Goal: Information Seeking & Learning: Check status

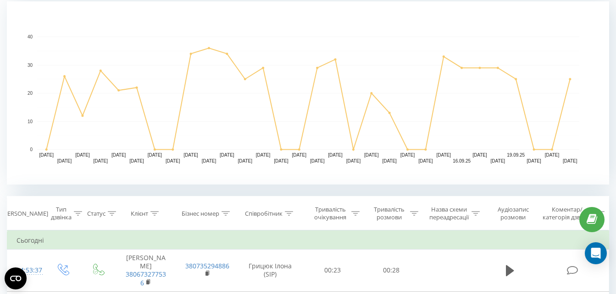
scroll to position [101, 0]
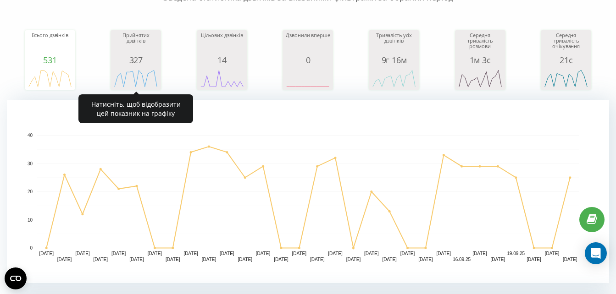
click at [143, 47] on div "Прийнятих дзвінків" at bounding box center [136, 44] width 46 height 23
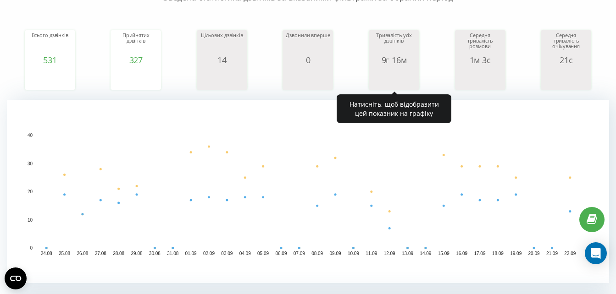
click at [379, 59] on div "9г 16м" at bounding box center [394, 59] width 46 height 9
click at [392, 43] on div "Тривалість усіх дзвінків" at bounding box center [394, 44] width 46 height 23
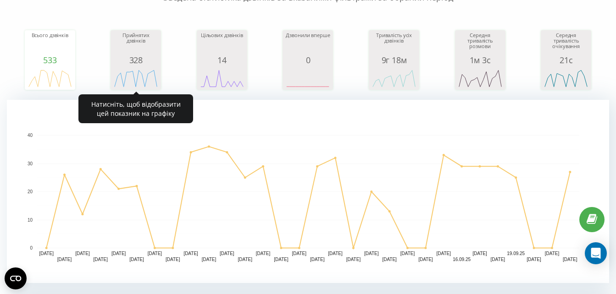
click at [155, 44] on div "Прийнятих дзвінків" at bounding box center [136, 44] width 46 height 23
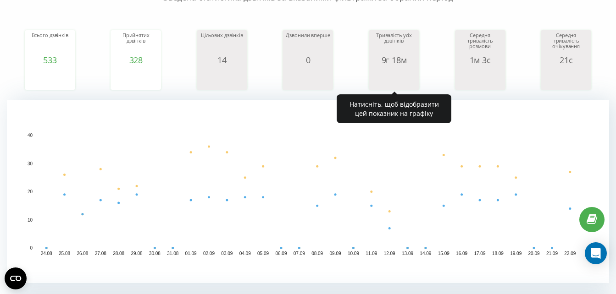
click at [396, 52] on div "Тривалість усіх дзвінків" at bounding box center [394, 44] width 46 height 23
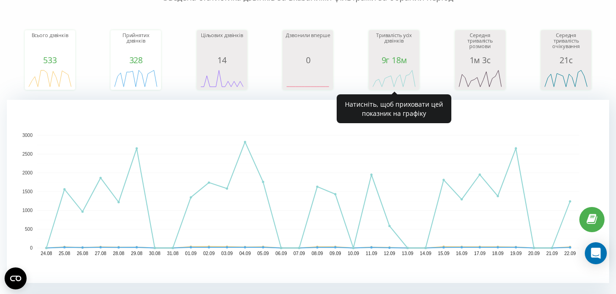
click at [393, 53] on div "Тривалість усіх дзвінків" at bounding box center [394, 44] width 46 height 23
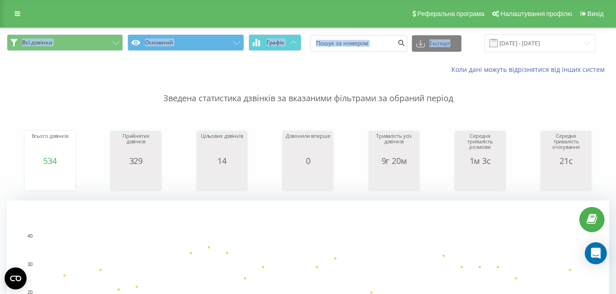
drag, startPoint x: 615, startPoint y: 24, endPoint x: 617, endPoint y: 43, distance: 18.4
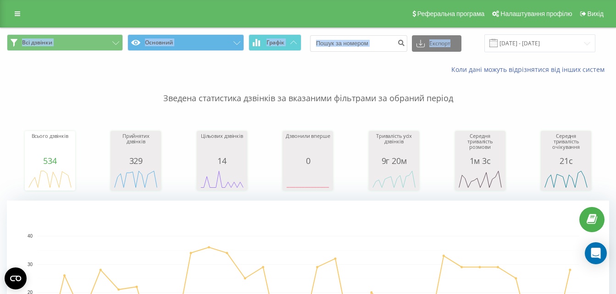
click at [615, 43] on html "timstal.com Проекти timstal.com Центр звернень Журнал дзвінків Журнал повідомле…" at bounding box center [308, 147] width 616 height 294
copy div "Вихід Всі дзвінки Основний Графік Експорт .csv .xls .xlsx"
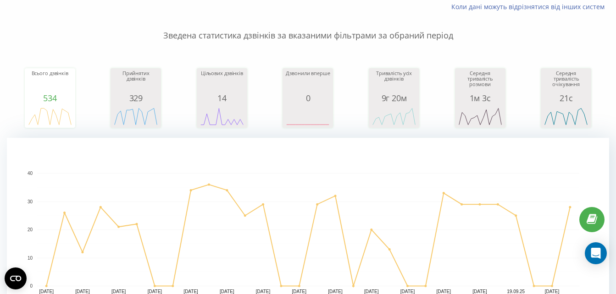
scroll to position [55, 0]
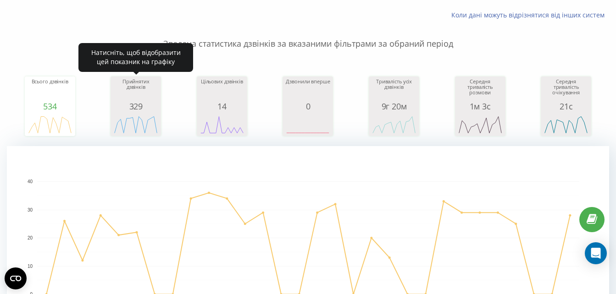
click at [150, 99] on div "Прийнятих дзвінків" at bounding box center [136, 90] width 46 height 23
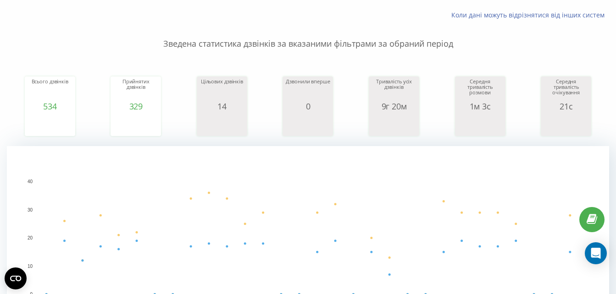
scroll to position [171, 0]
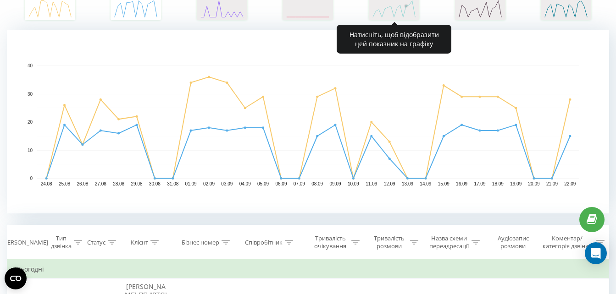
click at [404, 9] on rect "A chart." at bounding box center [394, 8] width 46 height 17
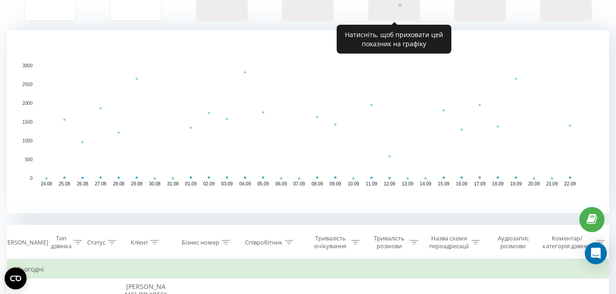
click at [400, 2] on rect "A chart." at bounding box center [394, 8] width 46 height 17
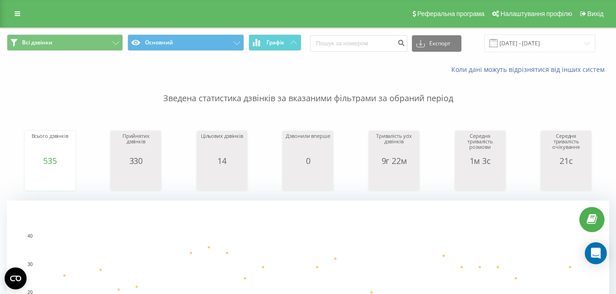
scroll to position [70, 0]
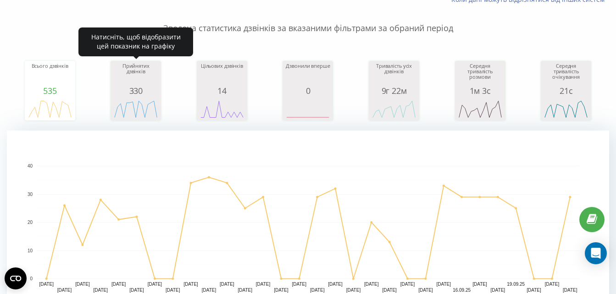
click at [138, 99] on icon "A chart." at bounding box center [136, 109] width 46 height 28
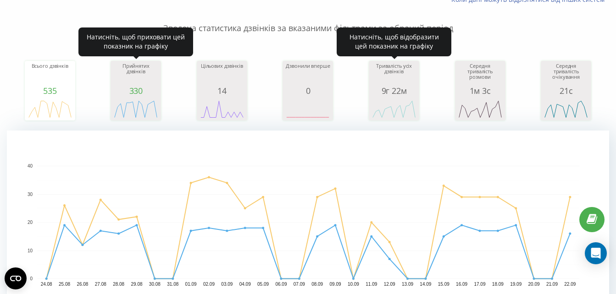
click at [385, 76] on div "Тривалість усіх дзвінків" at bounding box center [394, 74] width 46 height 23
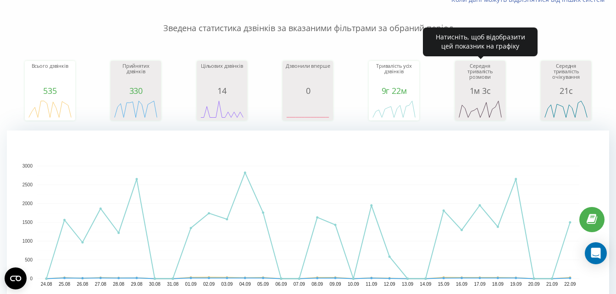
click at [463, 99] on icon "A chart." at bounding box center [480, 109] width 46 height 28
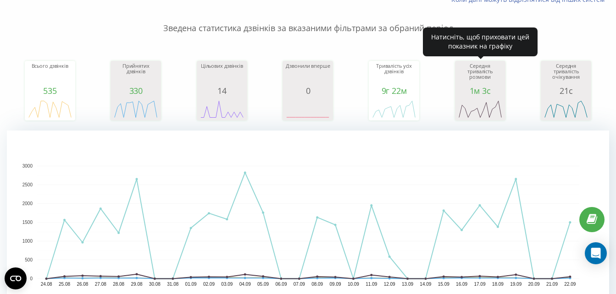
click at [463, 99] on icon "A chart." at bounding box center [480, 109] width 46 height 28
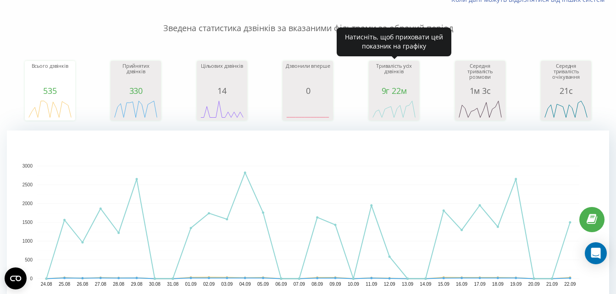
click at [408, 88] on div "9г 22м" at bounding box center [394, 90] width 46 height 9
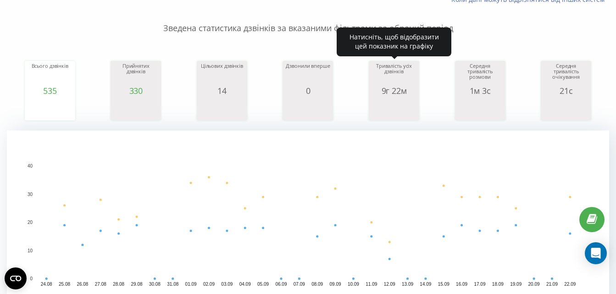
click at [383, 103] on rect "A chart." at bounding box center [394, 109] width 46 height 17
